Goal: Find specific page/section: Find specific page/section

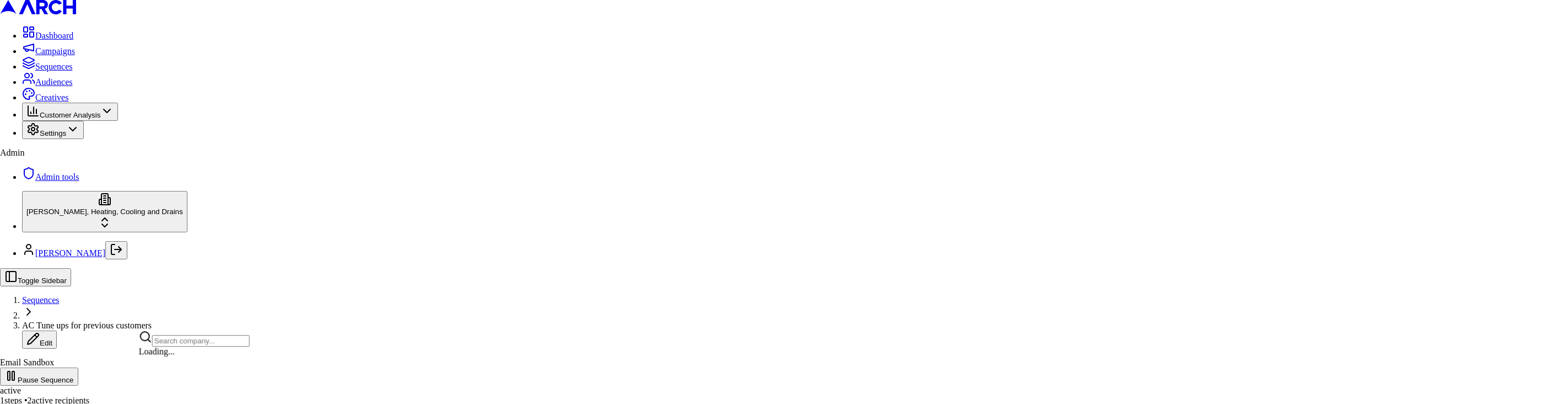
click at [76, 369] on html "Dashboard Campaigns Sequences Audiences Creatives Customer Analysis Settings Ad…" at bounding box center [784, 295] width 1568 height 590
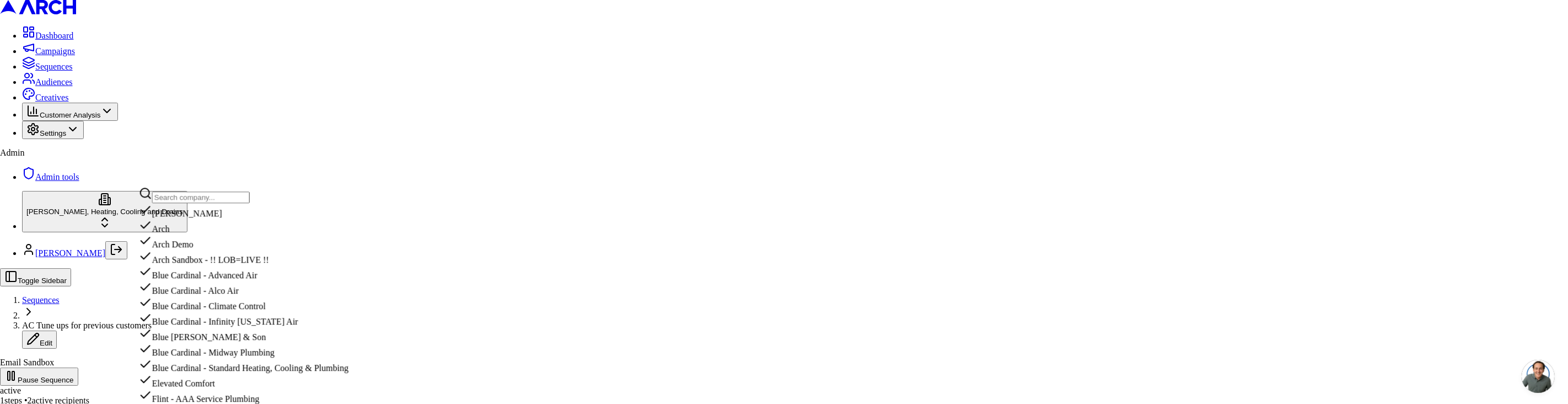
click at [198, 217] on div "[PERSON_NAME]" at bounding box center [262, 210] width 247 height 16
click at [388, 110] on html "Dashboard Campaigns Sequences Audiences Creatives Customer Analysis Settings Ad…" at bounding box center [784, 323] width 1568 height 646
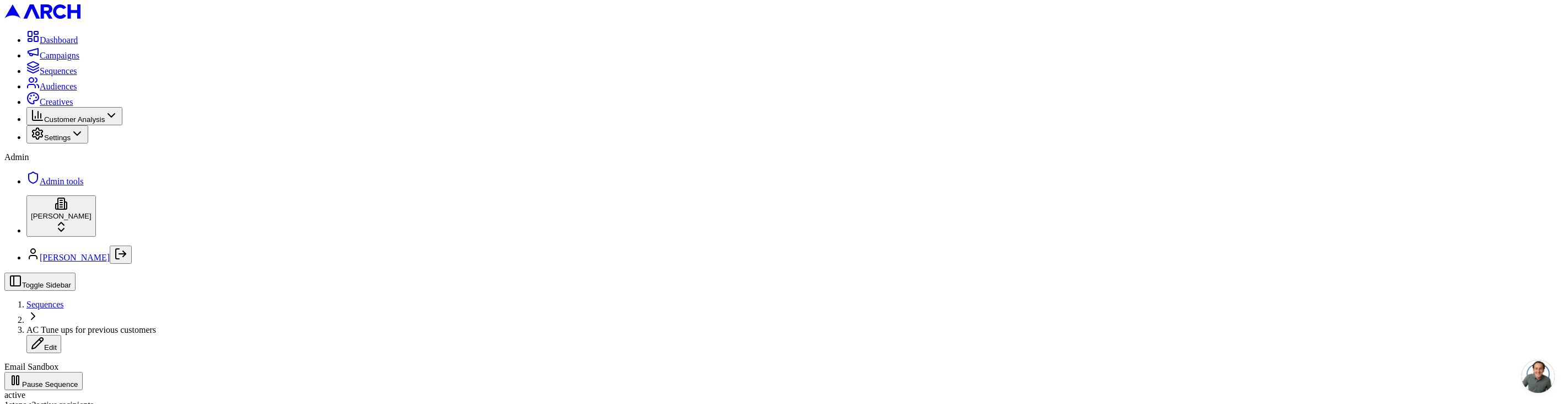
scroll to position [205, 0]
